Goal: Task Accomplishment & Management: Use online tool/utility

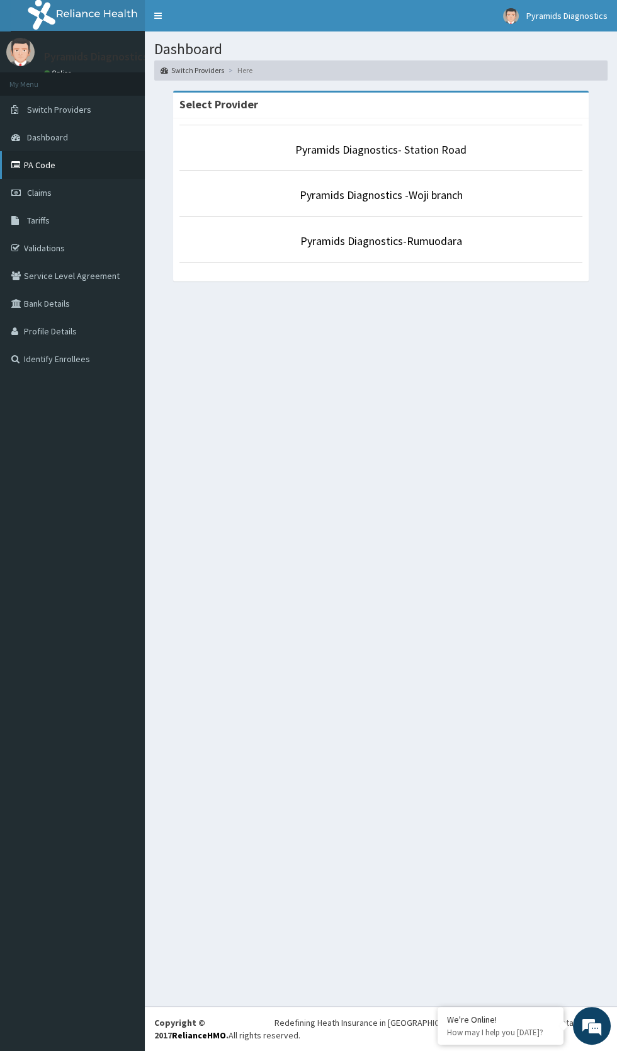
click at [38, 172] on link "PA Code" at bounding box center [72, 165] width 145 height 28
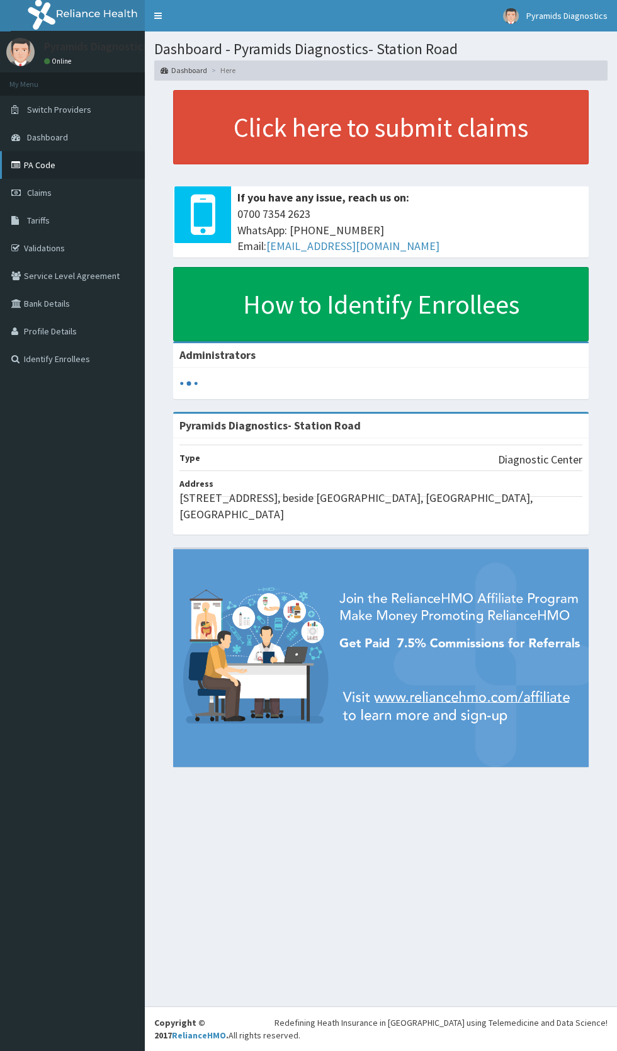
click at [45, 165] on link "PA Code" at bounding box center [72, 165] width 145 height 28
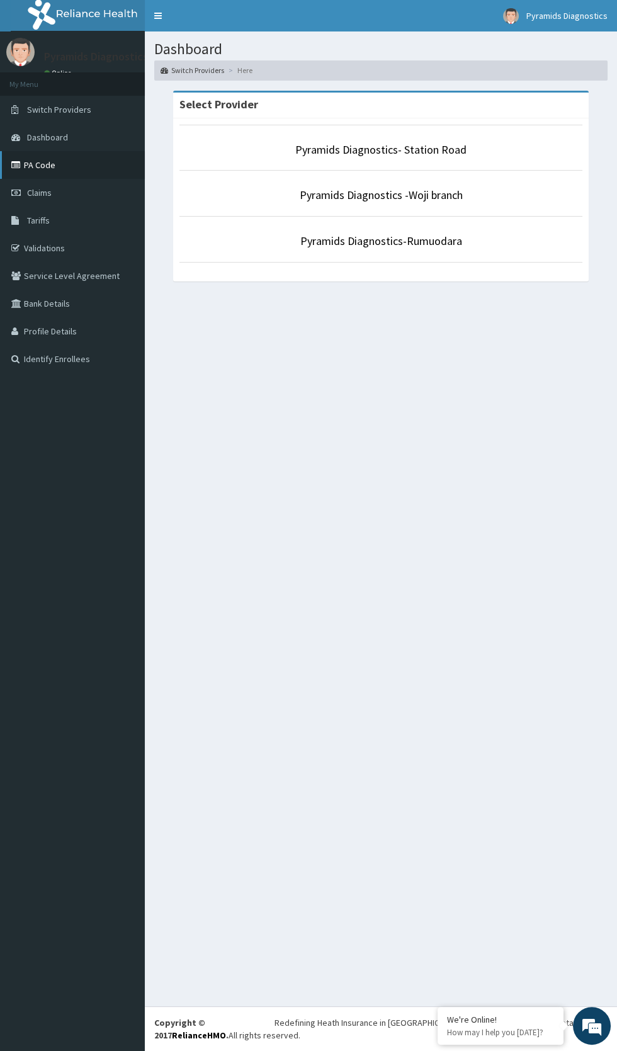
click at [37, 168] on link "PA Code" at bounding box center [72, 165] width 145 height 28
